Goal: Information Seeking & Learning: Learn about a topic

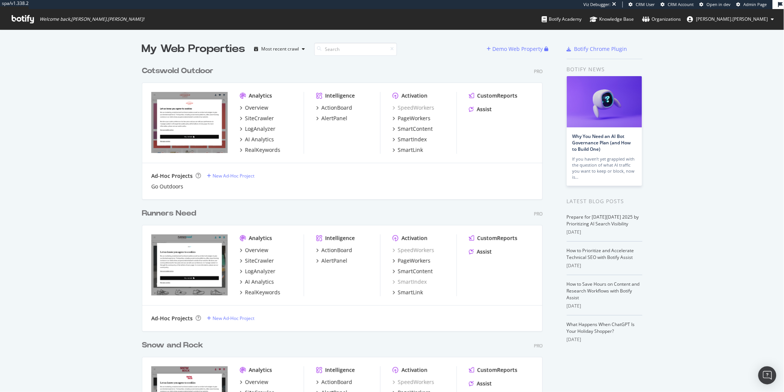
scroll to position [384, 770]
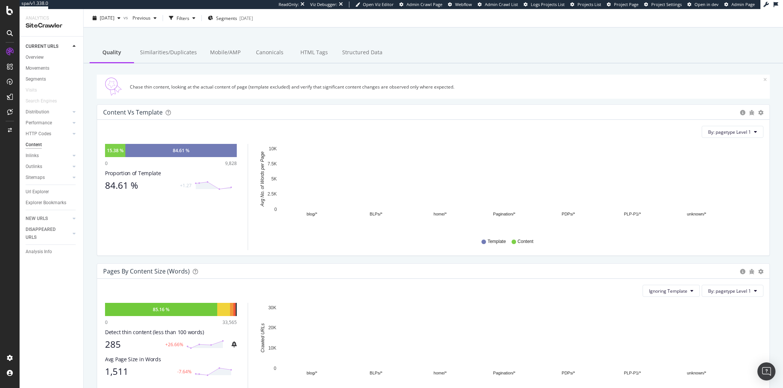
scroll to position [234, 0]
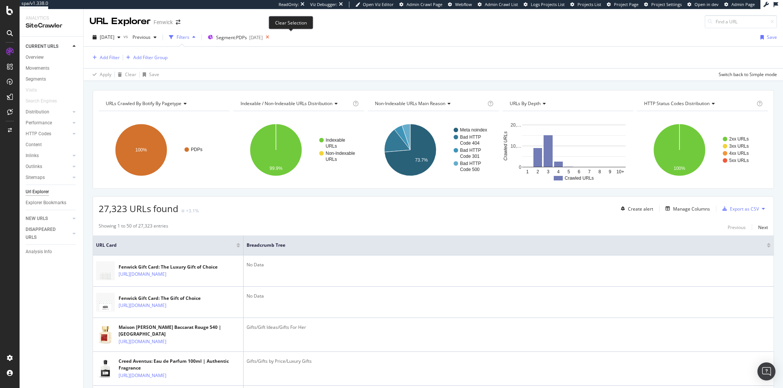
click at [272, 37] on icon at bounding box center [267, 37] width 9 height 11
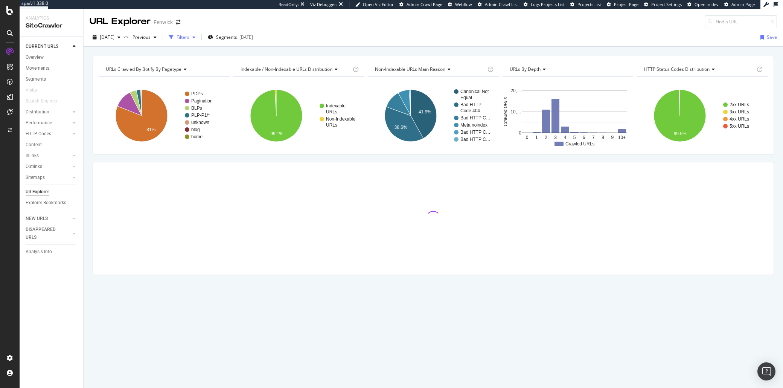
click at [189, 39] on div "Filters" at bounding box center [183, 37] width 13 height 6
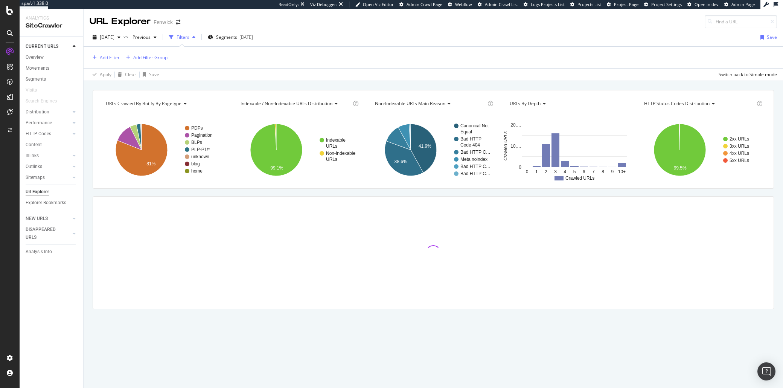
click at [104, 62] on div "Add Filter Add Filter Group" at bounding box center [434, 57] width 688 height 21
click at [105, 59] on div "Add Filter" at bounding box center [110, 57] width 20 height 6
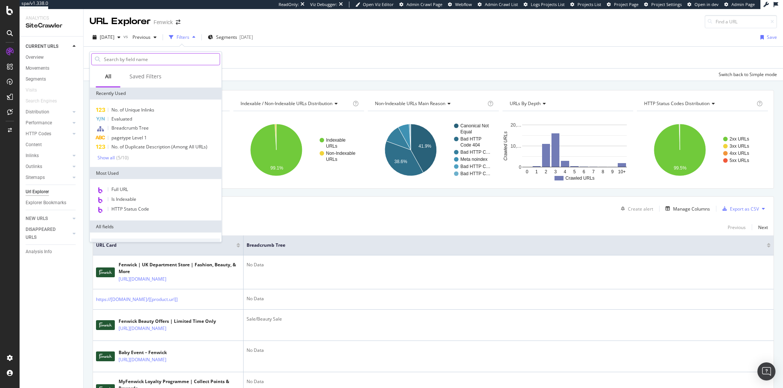
click at [119, 63] on input "text" at bounding box center [161, 58] width 117 height 11
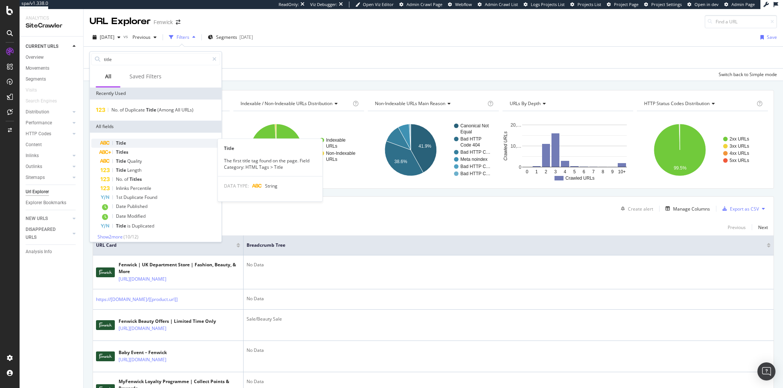
type input "title"
click at [139, 141] on div "Title" at bounding box center [161, 143] width 120 height 9
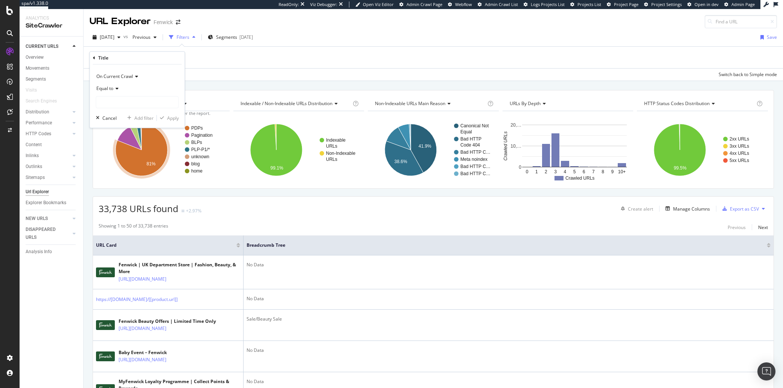
click at [110, 90] on span "Equal to" at bounding box center [104, 88] width 17 height 6
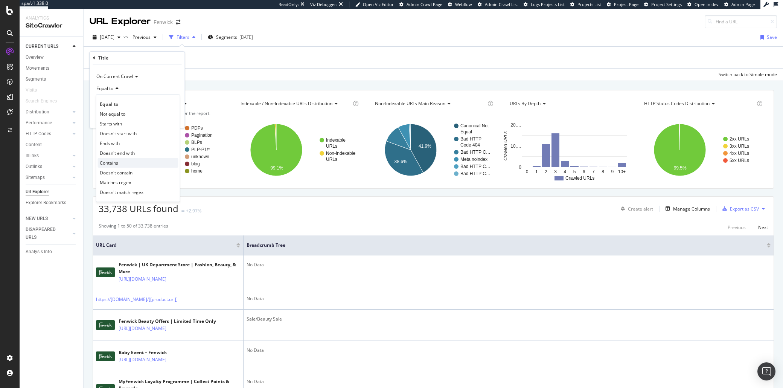
click at [124, 162] on div "Contains" at bounding box center [138, 163] width 81 height 10
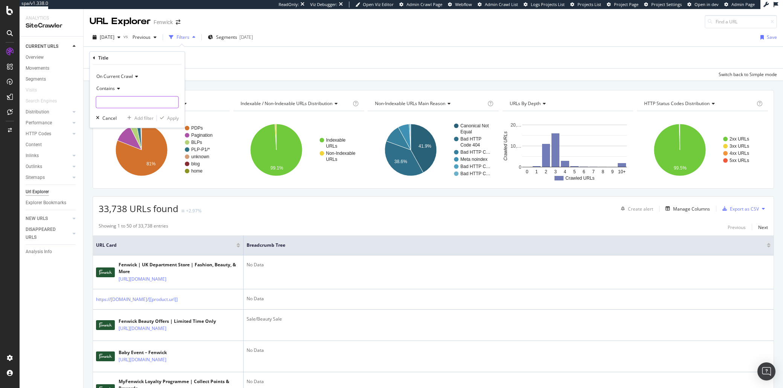
click at [111, 104] on input "text" at bounding box center [137, 102] width 82 height 12
type input "£50"
click at [169, 115] on div "Apply" at bounding box center [173, 118] width 12 height 6
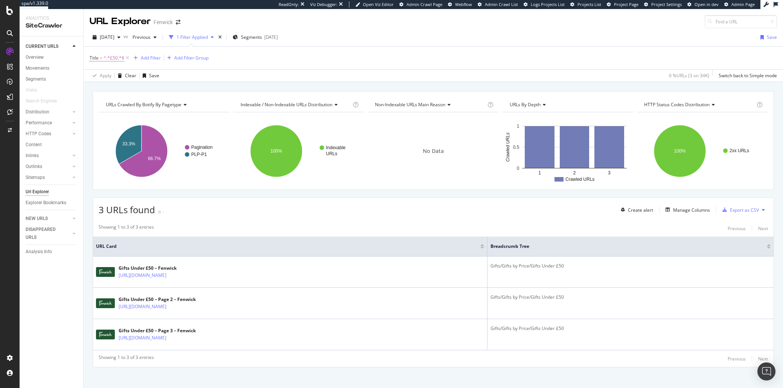
scroll to position [7, 0]
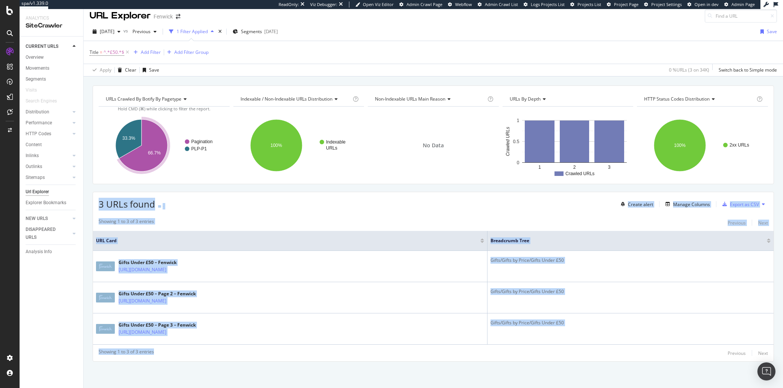
drag, startPoint x: 238, startPoint y: 193, endPoint x: 276, endPoint y: 369, distance: 179.5
click at [276, 369] on div "URLs Crawled By Botify By pagetype Chart (by Value) Table Expand Export as CSV …" at bounding box center [434, 236] width 700 height 302
drag, startPoint x: 276, startPoint y: 369, endPoint x: 255, endPoint y: 217, distance: 153.5
click at [255, 217] on div "URLs Crawled By Botify By pagetype Chart (by Value) Table Expand Export as CSV …" at bounding box center [434, 236] width 700 height 302
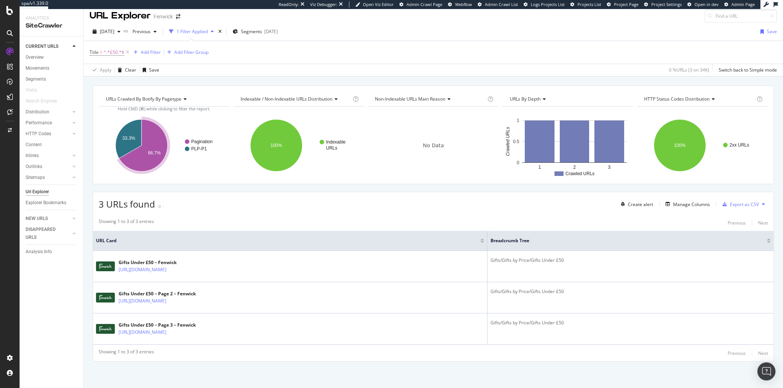
click at [255, 218] on div "Showing 1 to 3 of 3 entries Previous Next" at bounding box center [433, 222] width 681 height 9
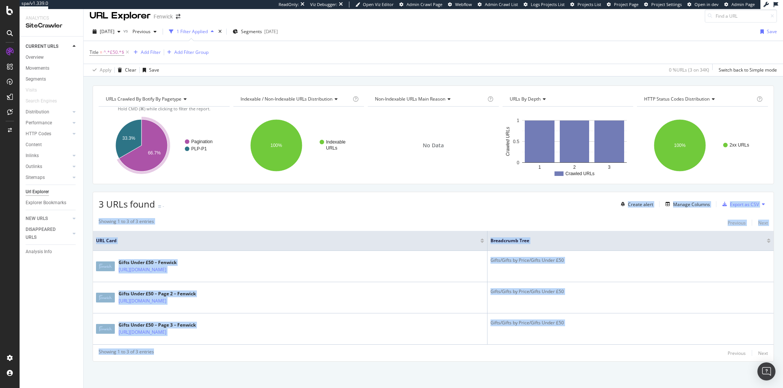
drag, startPoint x: 255, startPoint y: 207, endPoint x: 308, endPoint y: 356, distance: 157.9
click at [308, 355] on div "3 URLs found - Create alert Manage Columns Export as CSV Showing 1 to 3 of 3 en…" at bounding box center [434, 277] width 682 height 170
click at [309, 361] on div "3 URLs found - Create alert Manage Columns Export as CSV Showing 1 to 3 of 3 en…" at bounding box center [434, 277] width 682 height 170
drag, startPoint x: 310, startPoint y: 364, endPoint x: 279, endPoint y: 211, distance: 156.3
click at [279, 211] on div "URLs Crawled By Botify By pagetype Chart (by Value) Table Expand Export as CSV …" at bounding box center [434, 236] width 700 height 302
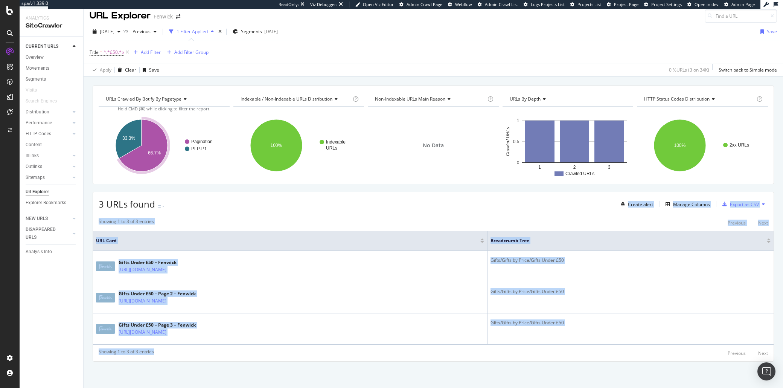
click at [279, 211] on div "3 URLs found - Create alert Manage Columns Export as CSV Showing 1 to 3 of 3 en…" at bounding box center [434, 277] width 682 height 170
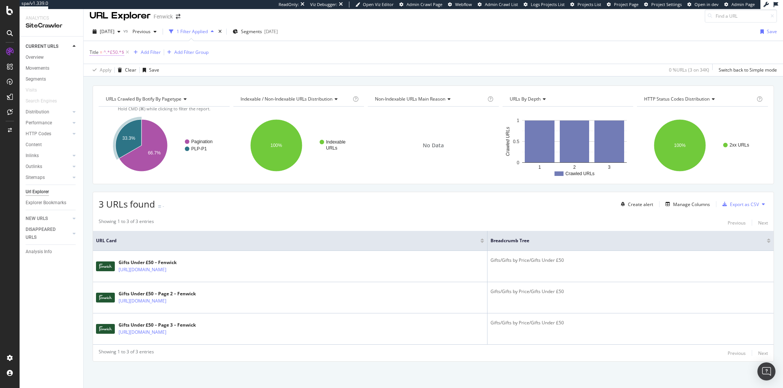
click at [102, 50] on span "Title = ^.*£50.*$" at bounding box center [107, 52] width 35 height 7
click at [109, 69] on span "On Current Crawl" at bounding box center [114, 68] width 37 height 6
click at [110, 83] on span "Contains" at bounding box center [105, 80] width 18 height 6
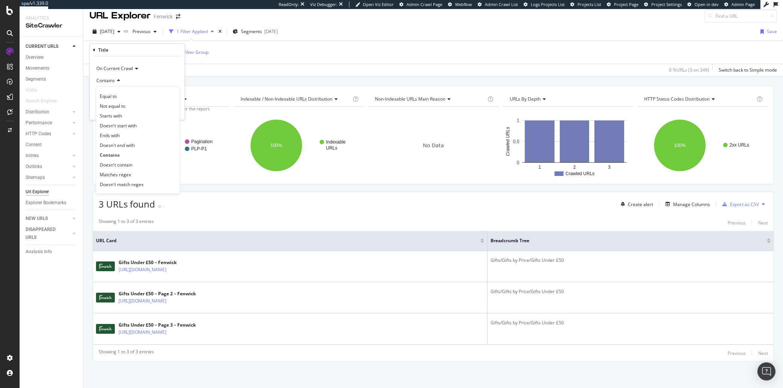
click at [118, 82] on icon at bounding box center [117, 80] width 5 height 5
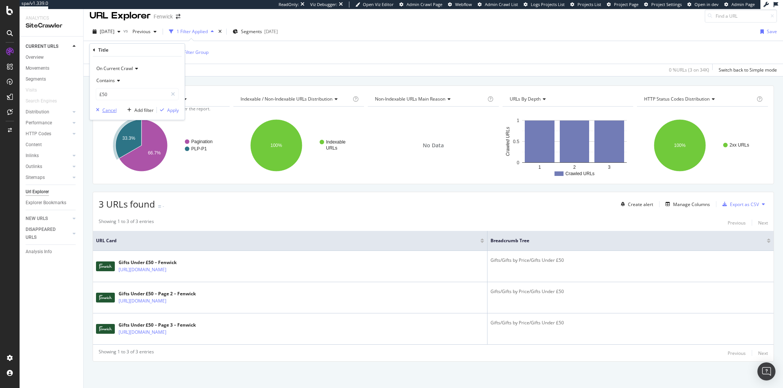
click at [106, 110] on div "Cancel" at bounding box center [109, 110] width 14 height 6
click at [330, 57] on div "Title = ^.*£50.*$ Add Filter Add Filter Group" at bounding box center [434, 52] width 688 height 23
click at [120, 199] on span "3 URLs found" at bounding box center [127, 204] width 56 height 12
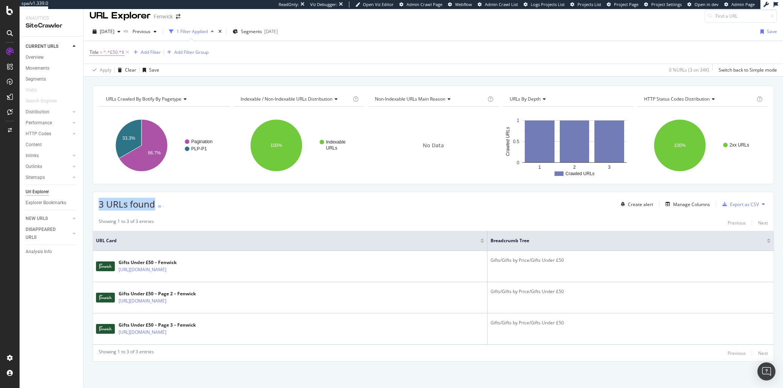
click at [112, 205] on span "3 URLs found" at bounding box center [127, 204] width 56 height 12
click at [115, 205] on span "3 URLs found" at bounding box center [127, 204] width 56 height 12
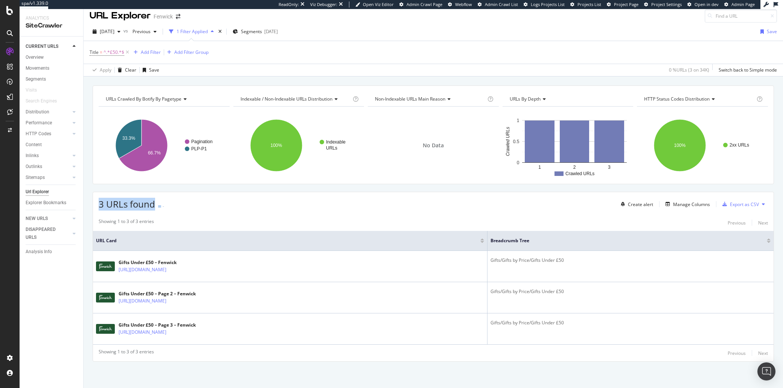
click at [115, 205] on span "3 URLs found" at bounding box center [127, 204] width 56 height 12
click at [114, 206] on span "3 URLs found" at bounding box center [127, 204] width 56 height 12
click at [111, 49] on span "^.*£50.*$" at bounding box center [114, 52] width 21 height 11
click at [122, 68] on span "On Current Crawl" at bounding box center [114, 68] width 37 height 6
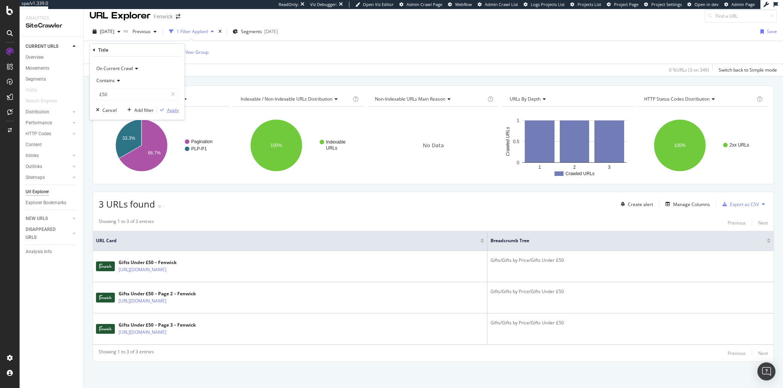
click at [165, 110] on div "button" at bounding box center [162, 110] width 10 height 5
click at [110, 28] on span "[DATE]" at bounding box center [107, 31] width 15 height 6
click at [301, 59] on div "Title = ^.*£50.*$ Add Filter Add Filter Group" at bounding box center [434, 52] width 688 height 23
click at [203, 32] on div "1 Filter Applied" at bounding box center [192, 31] width 31 height 6
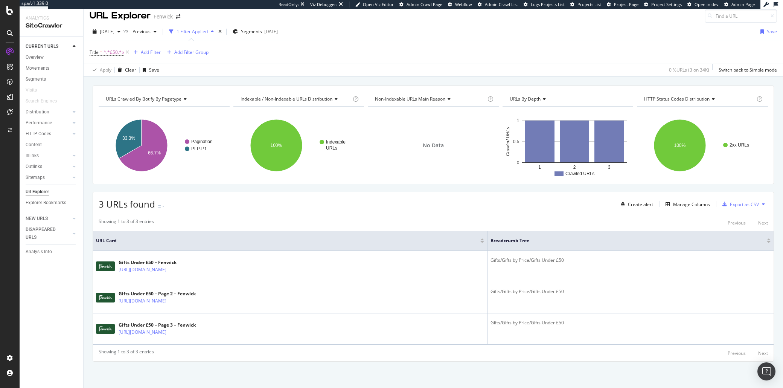
scroll to position [0, 0]
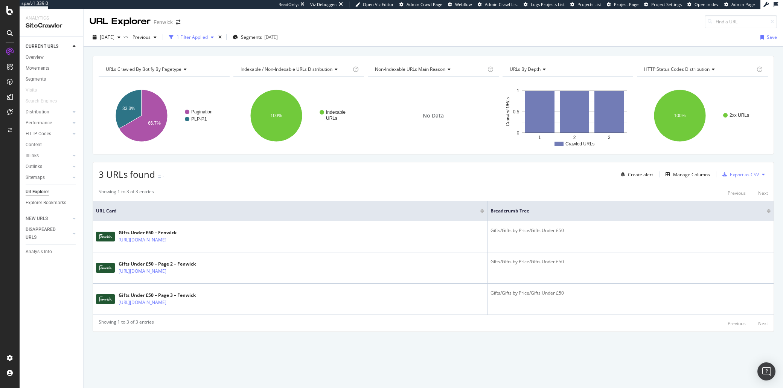
click at [208, 37] on div "1 Filter Applied" at bounding box center [192, 37] width 31 height 6
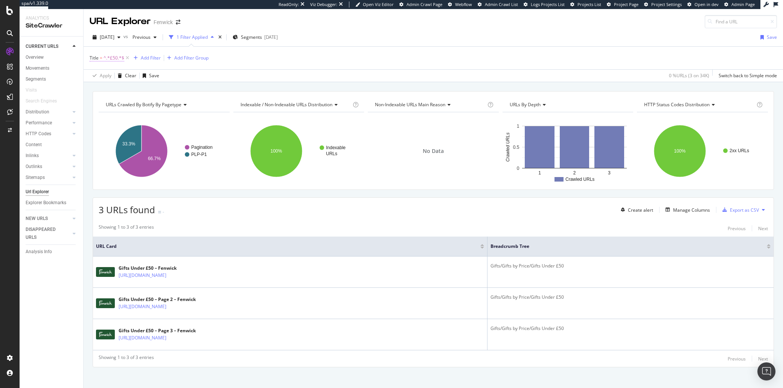
click at [109, 59] on span "^.*£50.*$" at bounding box center [114, 58] width 21 height 11
click at [102, 103] on input "£50" at bounding box center [131, 101] width 71 height 12
type input "50"
click at [171, 117] on div "Apply" at bounding box center [173, 117] width 12 height 6
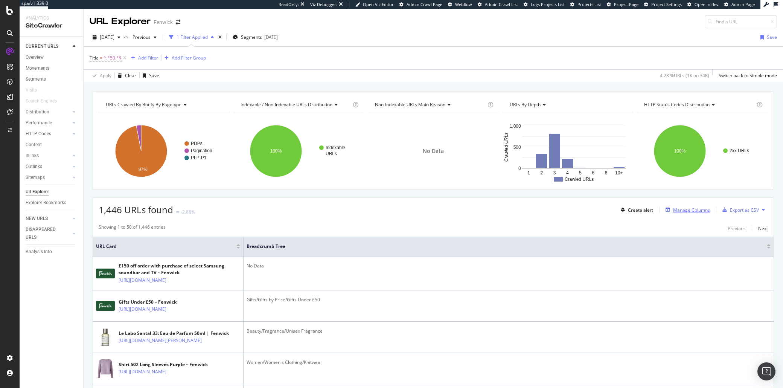
click at [673, 208] on div "Manage Columns" at bounding box center [691, 210] width 37 height 6
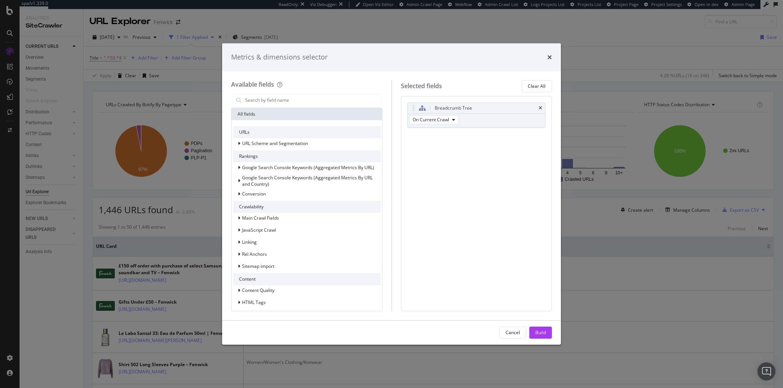
click at [548, 61] on div "times" at bounding box center [549, 57] width 5 height 10
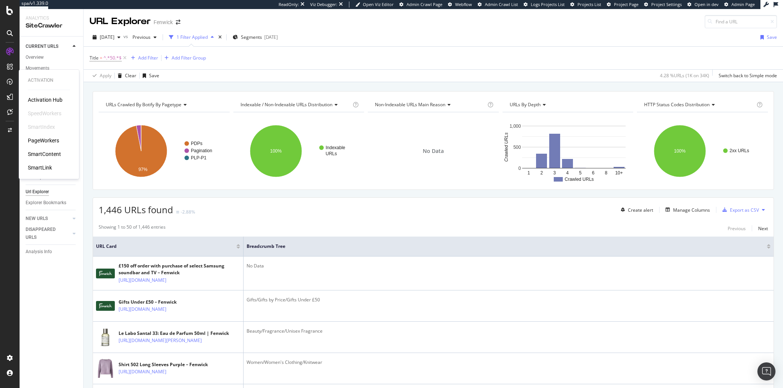
click at [52, 142] on div "PageWorkers" at bounding box center [43, 141] width 31 height 8
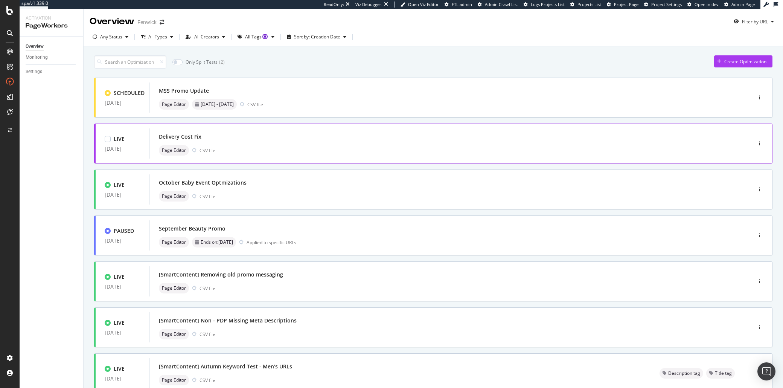
click at [310, 135] on div "Delivery Cost Fix" at bounding box center [439, 136] width 561 height 11
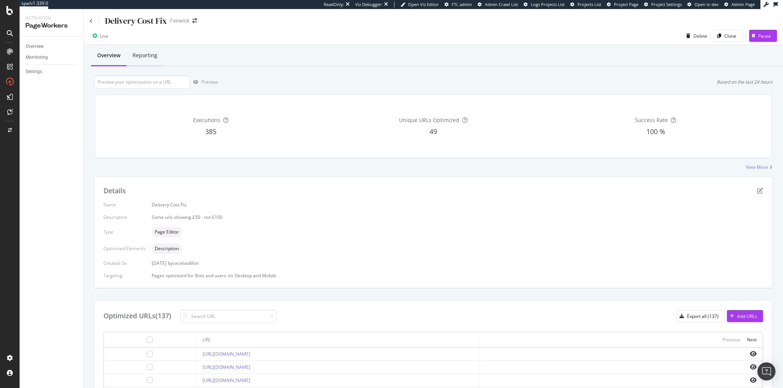
click at [143, 51] on div "Reporting" at bounding box center [145, 56] width 37 height 21
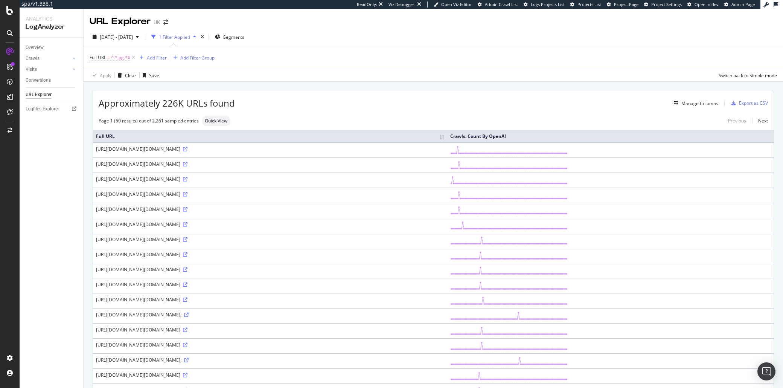
click at [323, 53] on div "Full URL = ^.*jpg.*$ Add Filter Add Filter Group" at bounding box center [434, 57] width 688 height 23
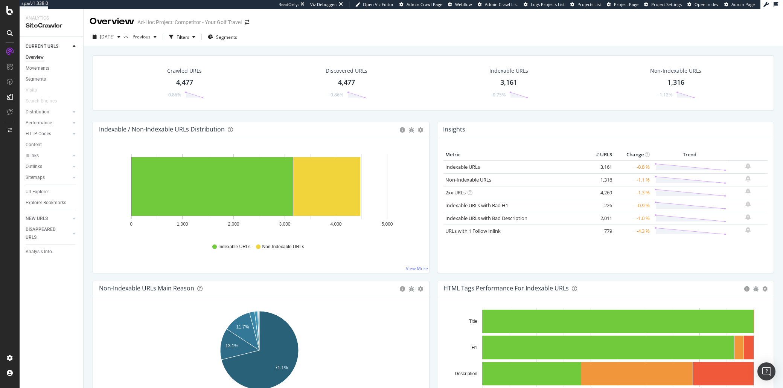
scroll to position [375, 0]
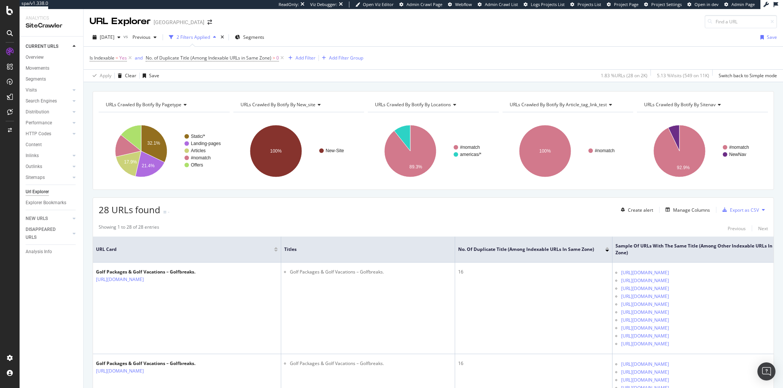
click at [196, 35] on div "2 Filters Applied" at bounding box center [194, 37] width 34 height 6
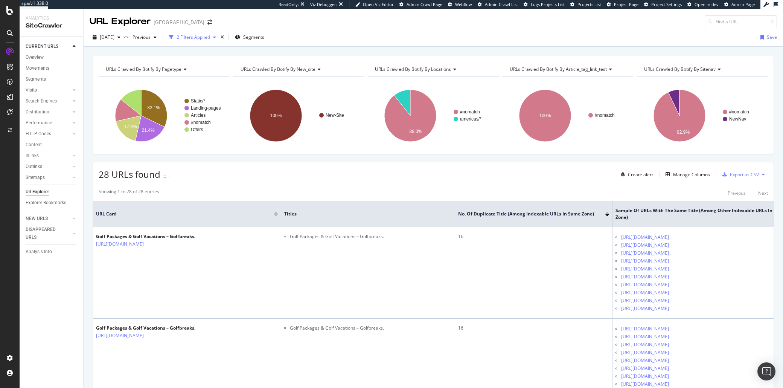
click at [196, 35] on div "2 Filters Applied" at bounding box center [194, 37] width 34 height 6
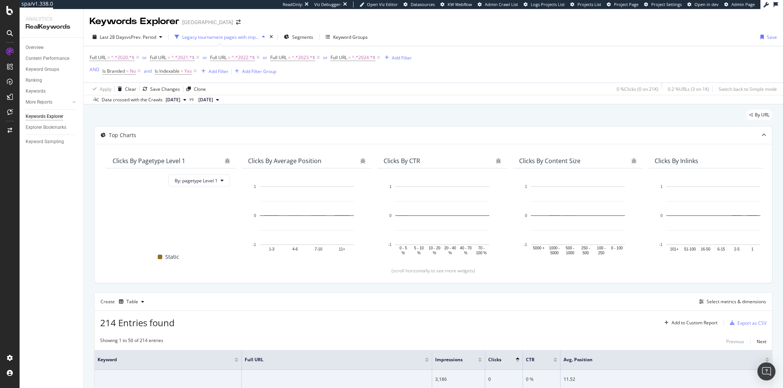
scroll to position [169, 0]
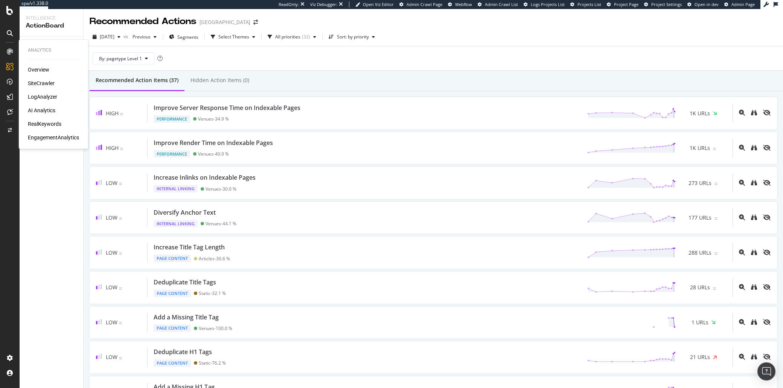
click at [37, 81] on div "SiteCrawler" at bounding box center [41, 83] width 27 height 8
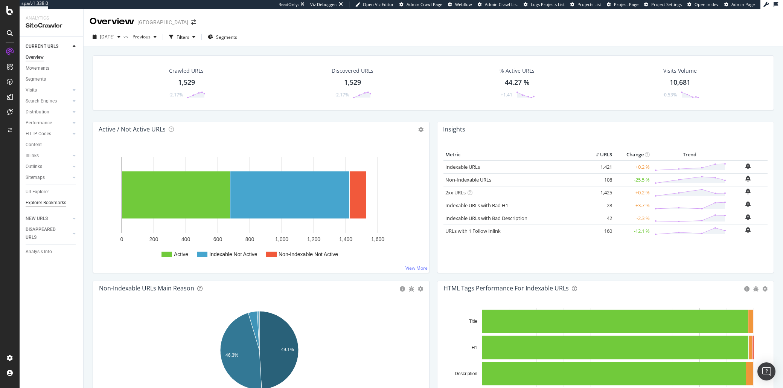
click at [40, 201] on div "Explorer Bookmarks" at bounding box center [46, 203] width 41 height 8
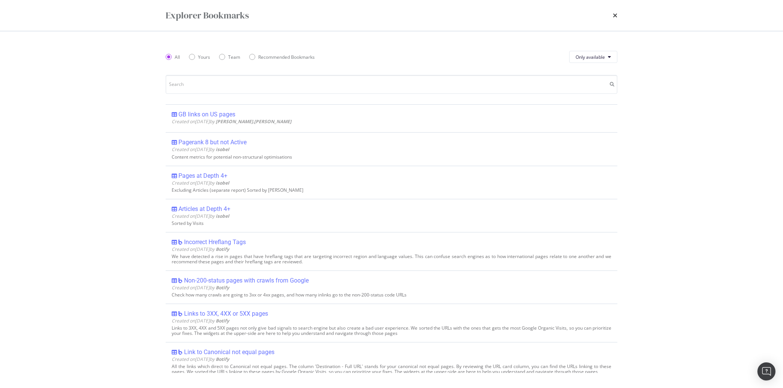
click at [614, 9] on div "times" at bounding box center [615, 15] width 5 height 13
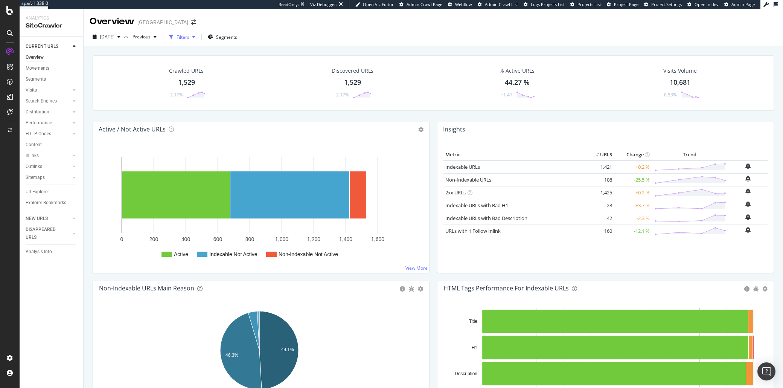
click at [198, 32] on div "Filters" at bounding box center [182, 36] width 32 height 11
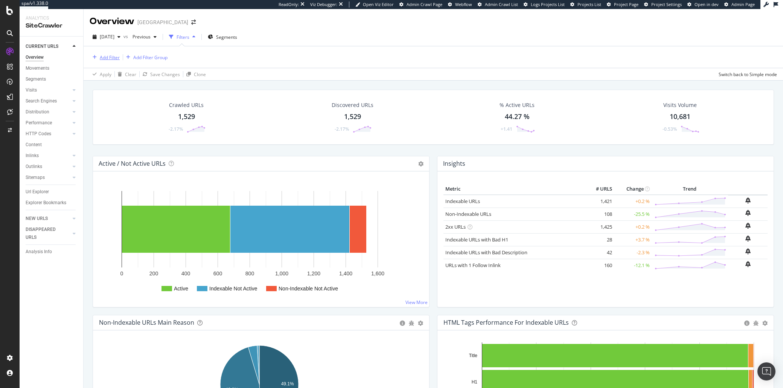
click at [102, 58] on div "Add Filter" at bounding box center [110, 57] width 20 height 6
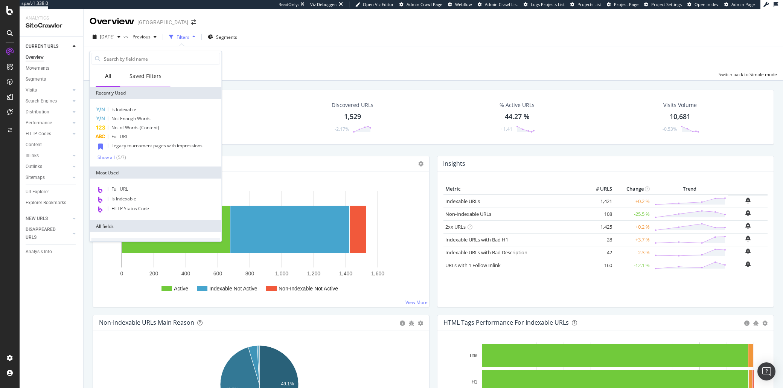
click at [147, 71] on div "Saved Filters" at bounding box center [145, 76] width 50 height 21
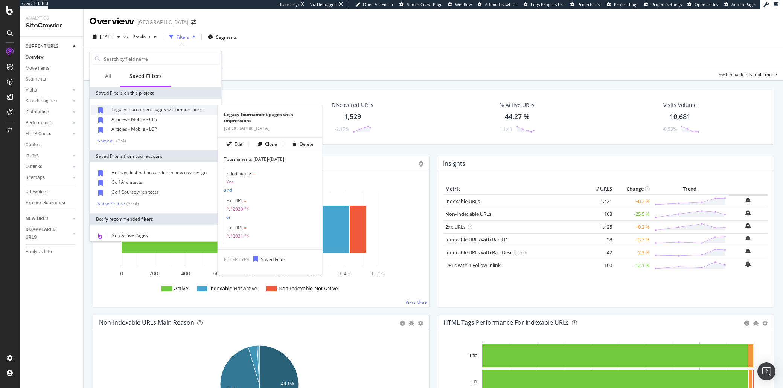
click at [157, 110] on span "Legacy tournament pages with impressions" at bounding box center [156, 109] width 91 height 6
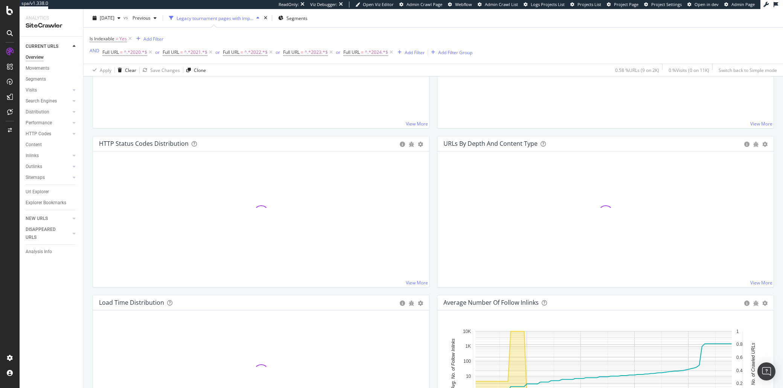
scroll to position [407, 0]
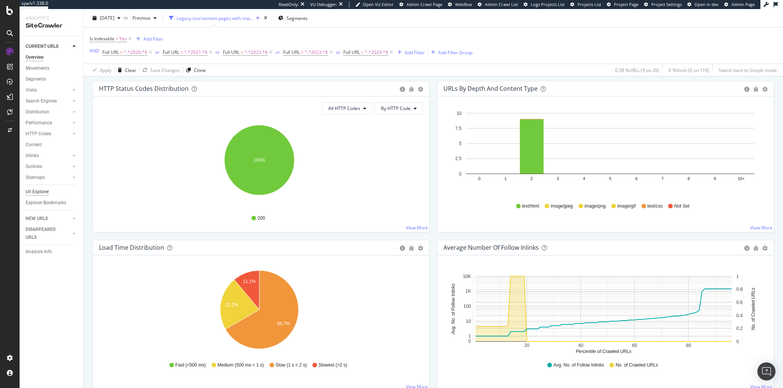
click at [44, 190] on div "Url Explorer" at bounding box center [37, 192] width 23 height 8
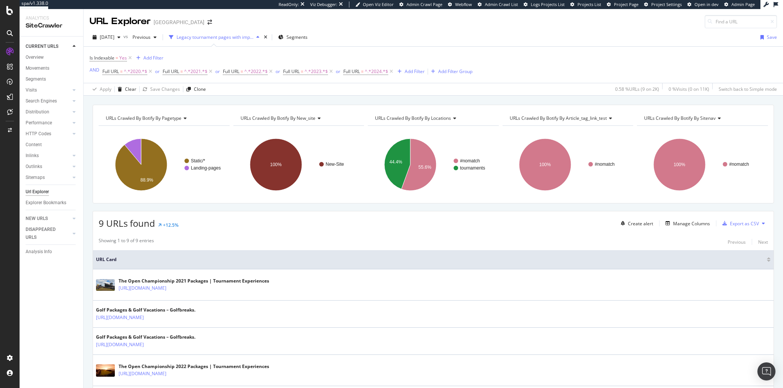
click at [362, 49] on div "Is Indexable = Yes Add Filter AND Full URL = ^.*2020.*$ or Full URL = ^.*2021.*…" at bounding box center [434, 65] width 688 height 36
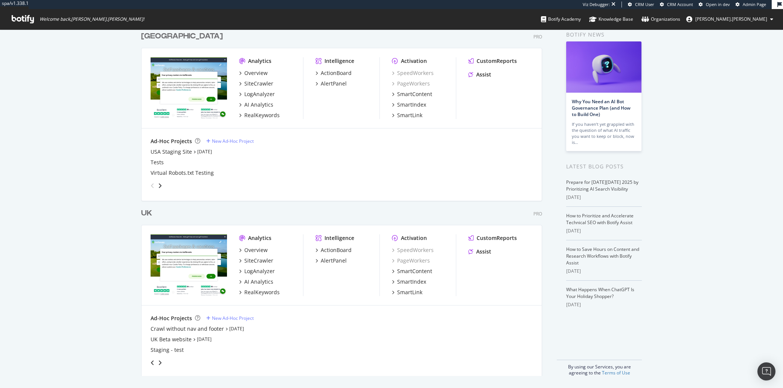
scroll to position [381, 769]
